Goal: Task Accomplishment & Management: Manage account settings

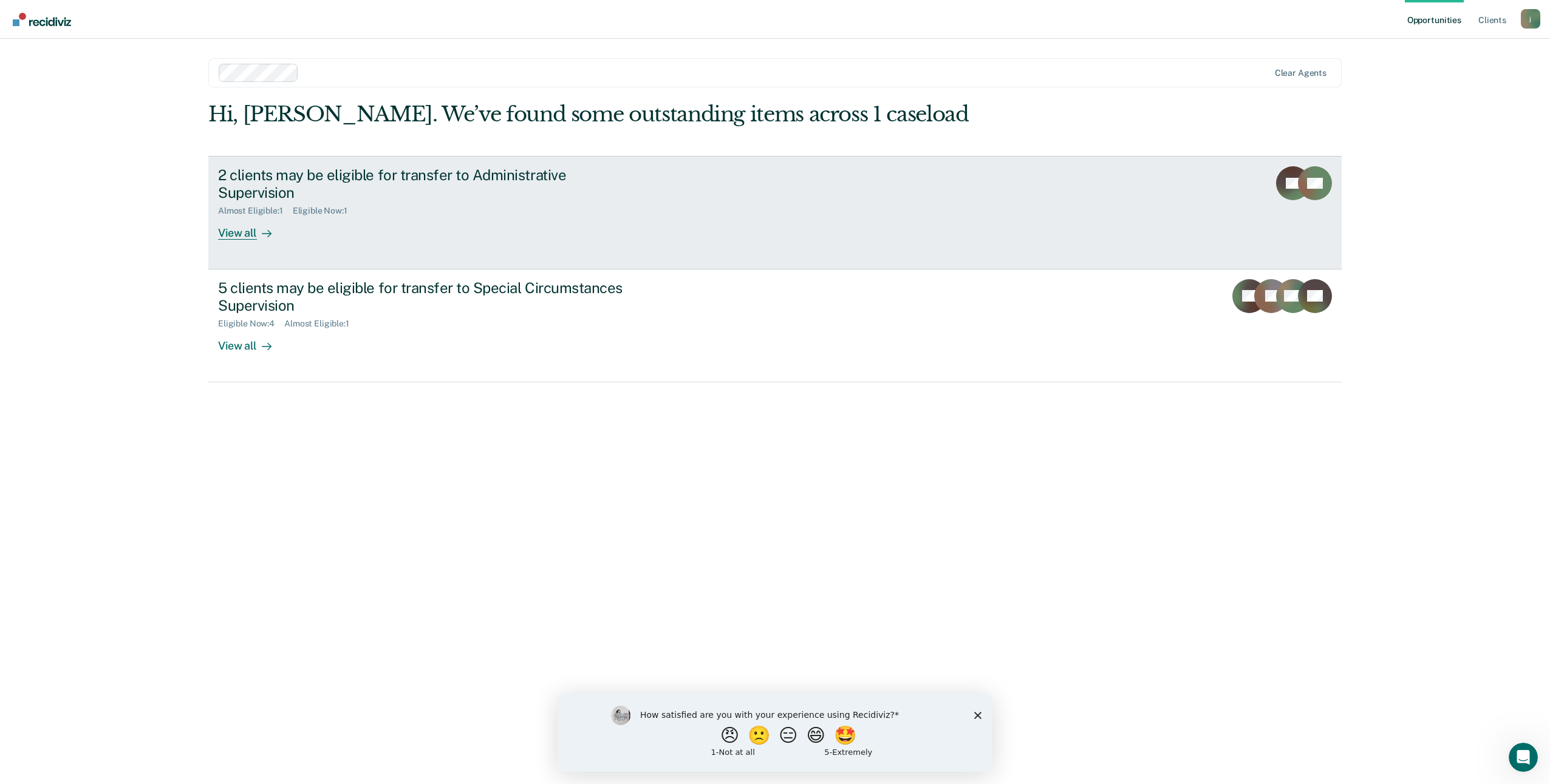
click at [1156, 188] on link "2 clients may be eligible for transfer to Administrative Supervision Almost Eli…" at bounding box center [775, 213] width 1133 height 114
click at [878, 212] on link "2 clients may be eligible for transfer to Administrative Supervision Almost Eli…" at bounding box center [775, 213] width 1133 height 114
